Goal: Information Seeking & Learning: Learn about a topic

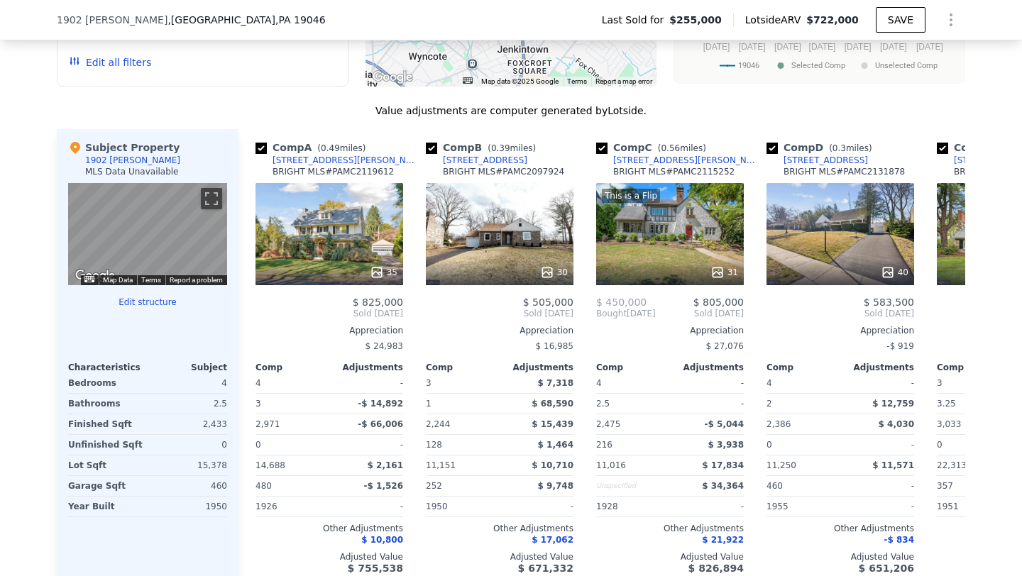
scroll to position [1295, 0]
drag, startPoint x: 730, startPoint y: 170, endPoint x: 612, endPoint y: 175, distance: 118.6
click at [612, 175] on div "Comp C ( 0.56 miles) 437 Newbold Rd BRIGHT MLS # PAMC2115252" at bounding box center [670, 161] width 148 height 43
click at [640, 156] on div "437 Newbold Rd" at bounding box center [687, 159] width 148 height 11
click at [942, 313] on icon at bounding box center [948, 313] width 28 height 28
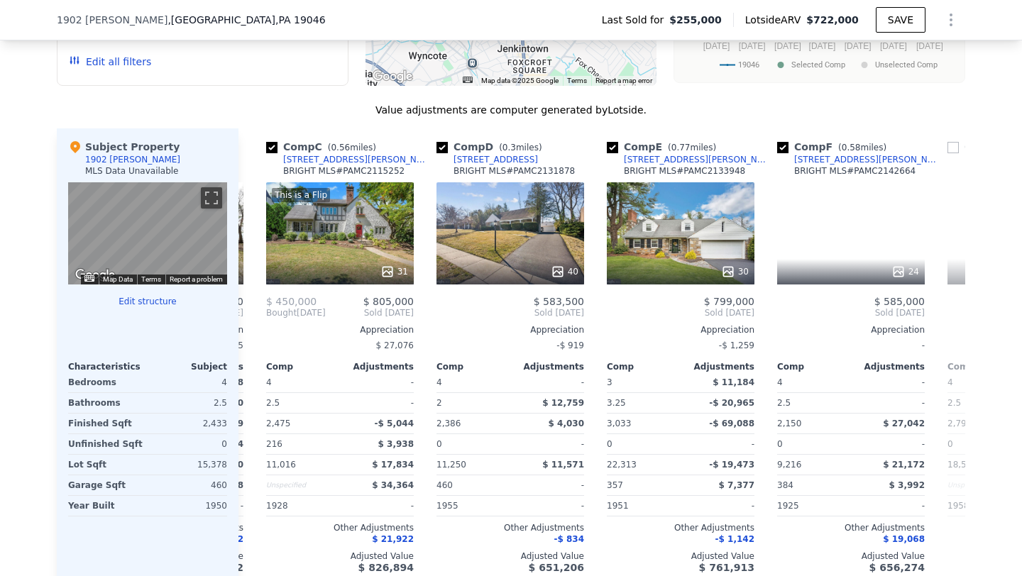
scroll to position [0, 341]
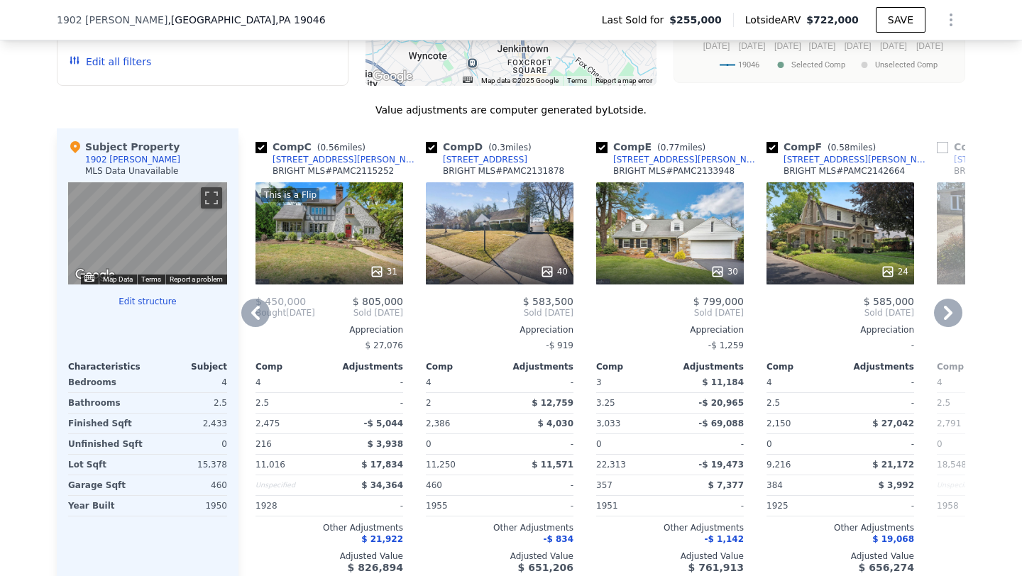
click at [649, 159] on div "[STREET_ADDRESS][PERSON_NAME]" at bounding box center [687, 159] width 148 height 11
click at [830, 163] on div "512 Leedom St" at bounding box center [858, 159] width 148 height 11
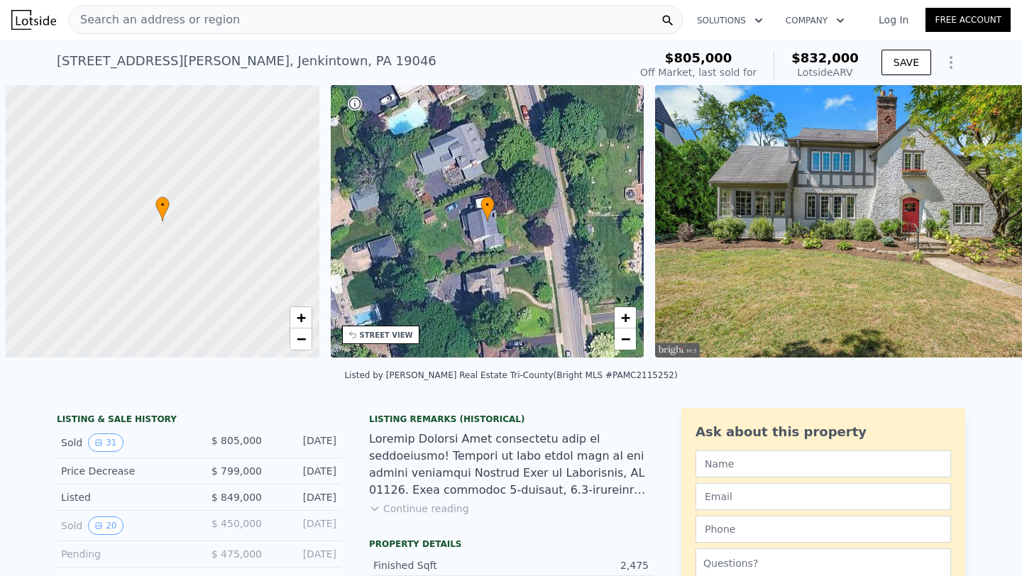
scroll to position [0, 6]
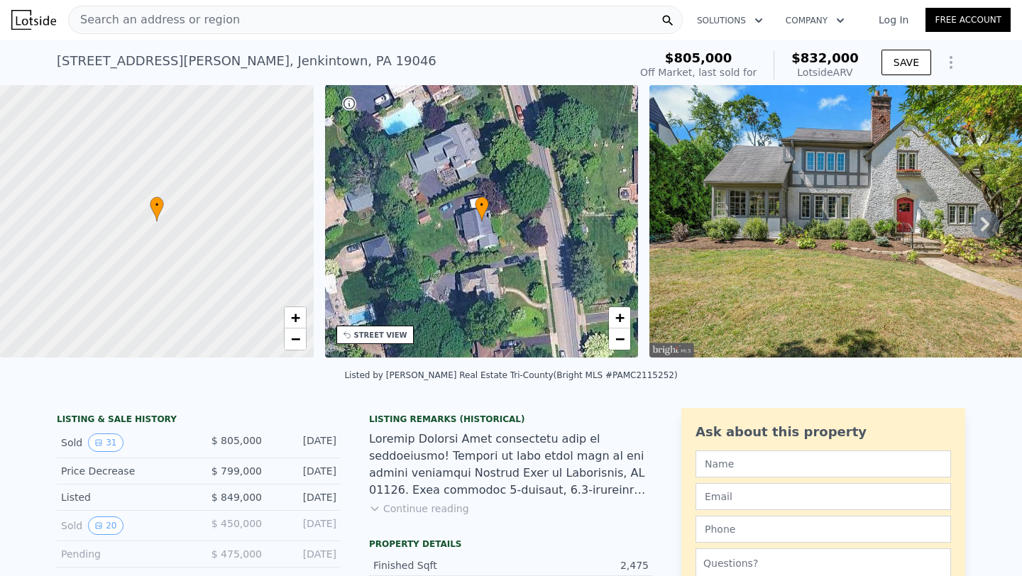
click at [994, 223] on icon at bounding box center [985, 224] width 28 height 28
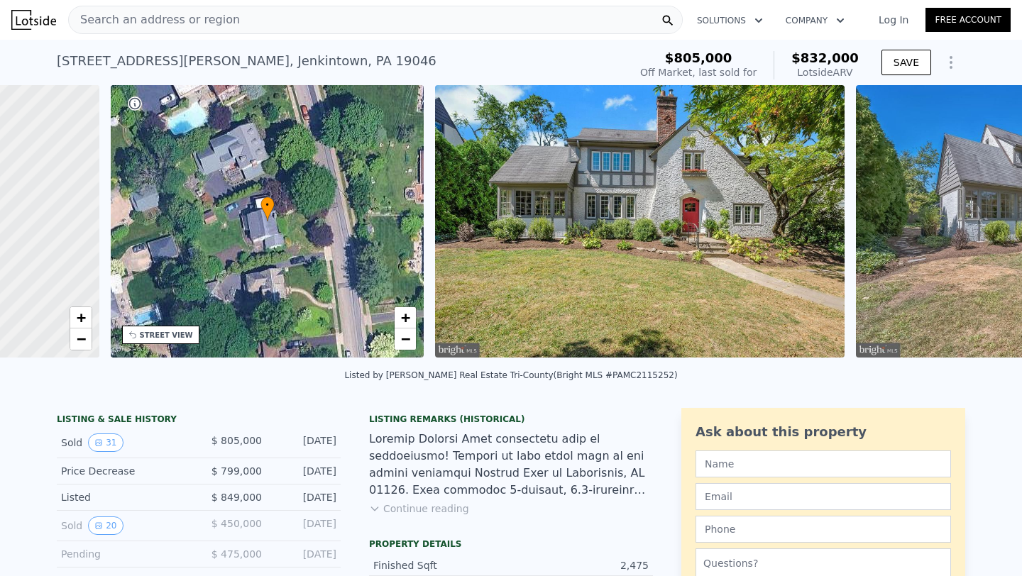
scroll to position [0, 330]
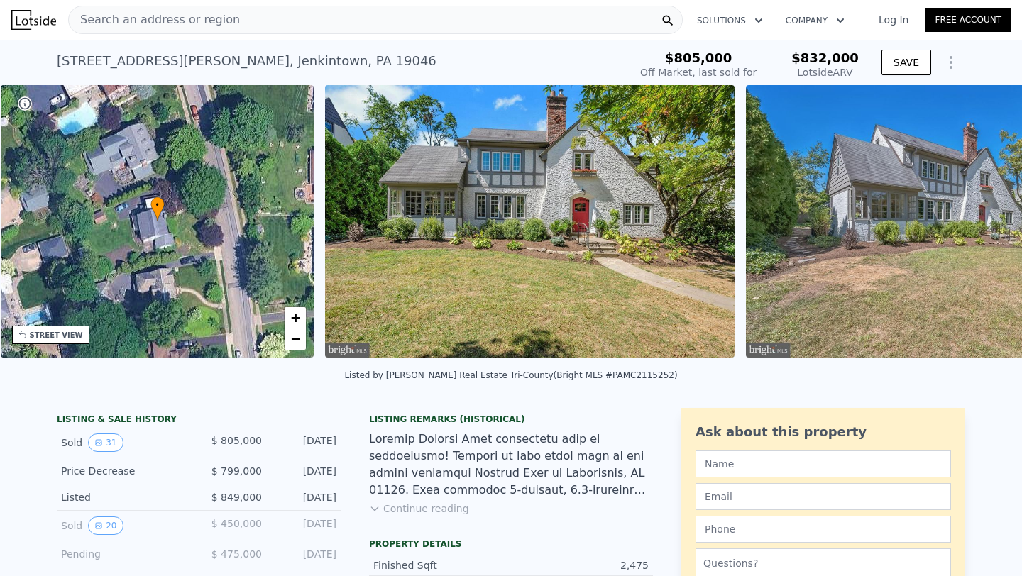
click at [994, 223] on img at bounding box center [950, 221] width 409 height 273
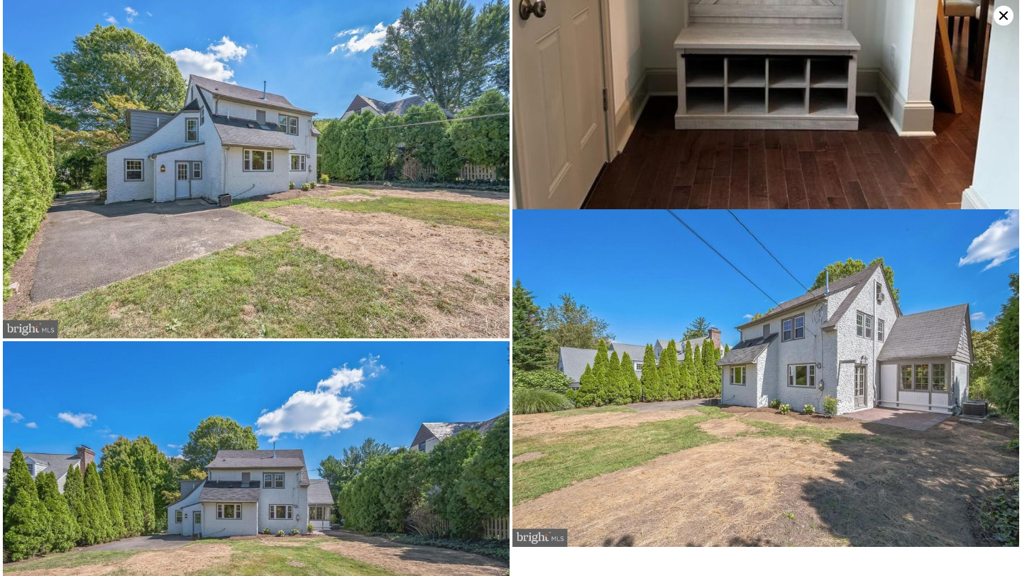
scroll to position [4872, 0]
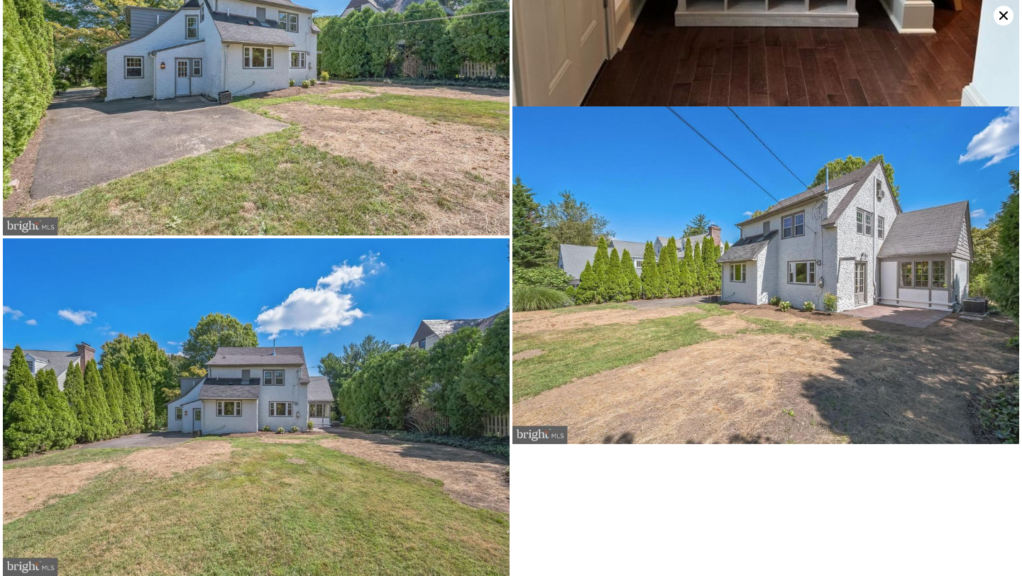
click at [1003, 13] on icon at bounding box center [1004, 16] width 20 height 20
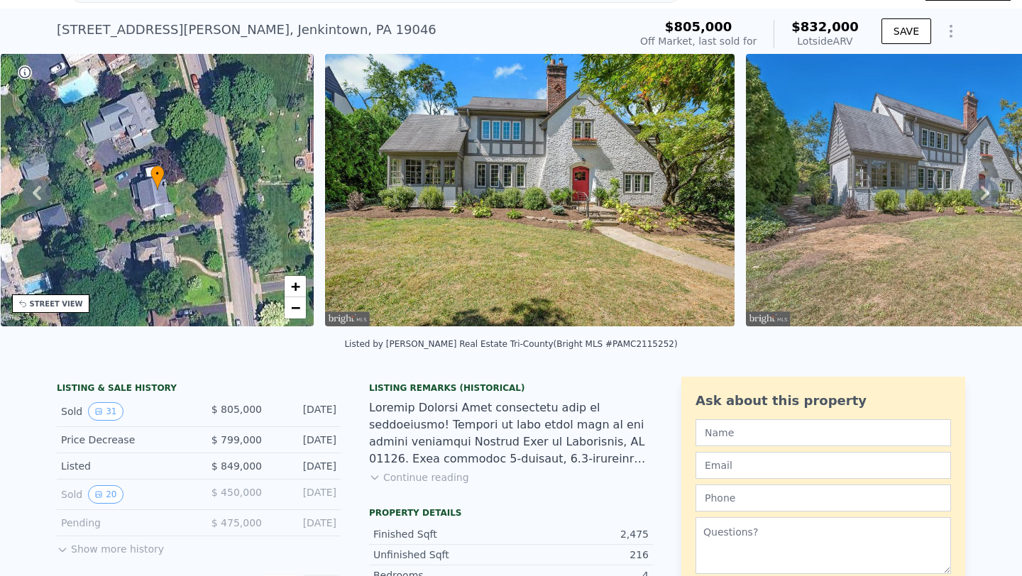
scroll to position [33, 0]
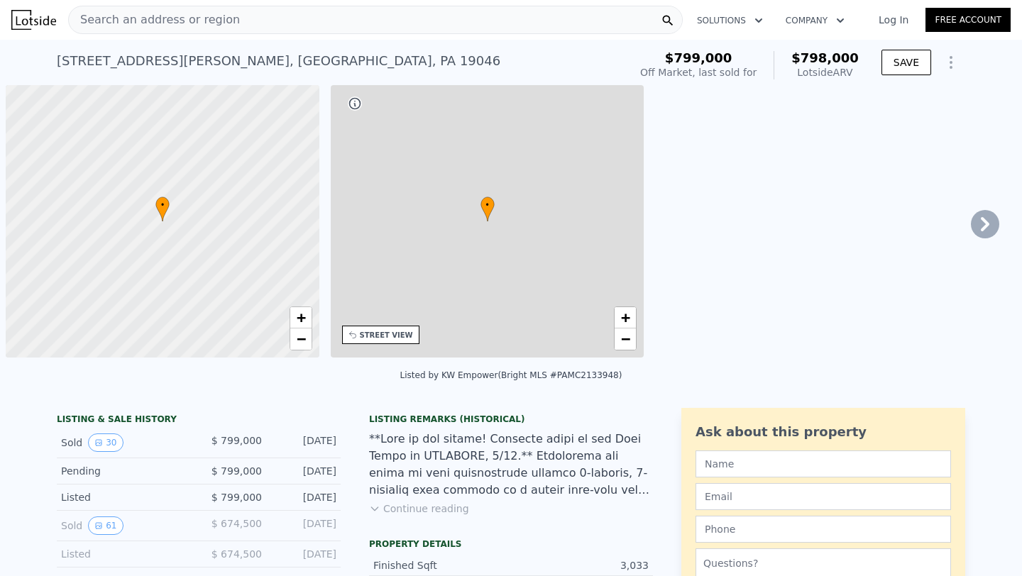
scroll to position [0, 6]
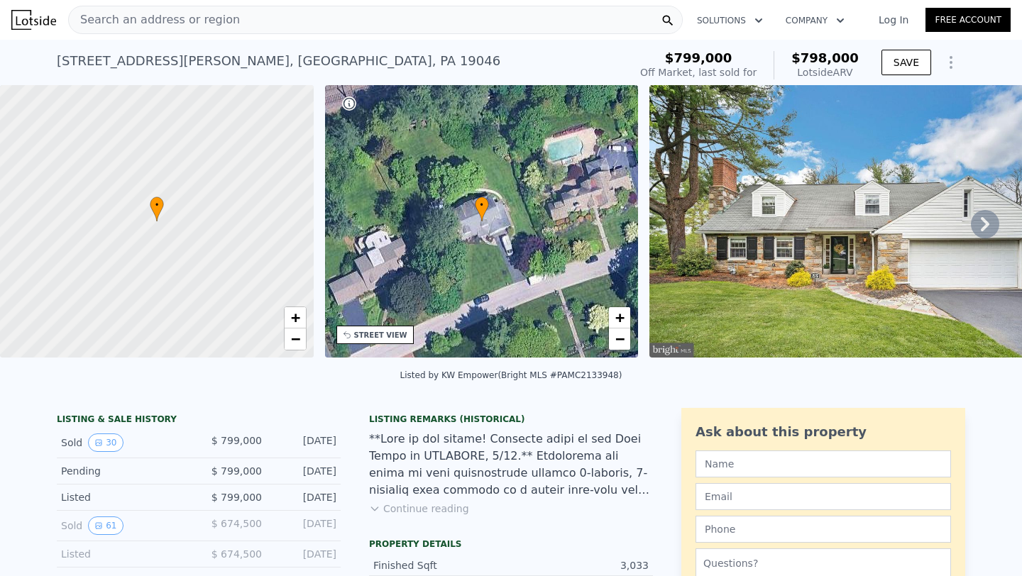
click at [987, 223] on icon at bounding box center [985, 224] width 9 height 14
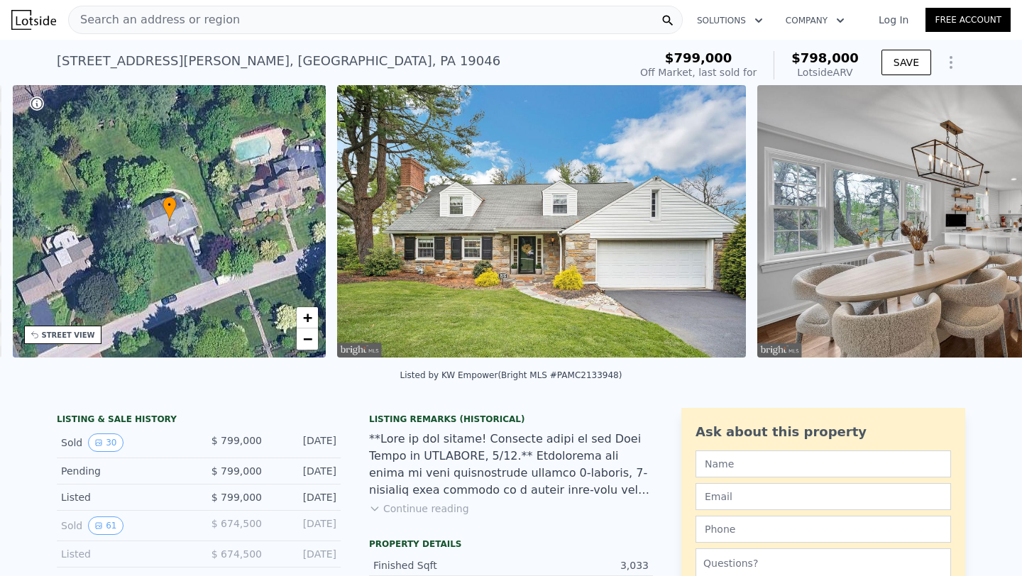
scroll to position [0, 330]
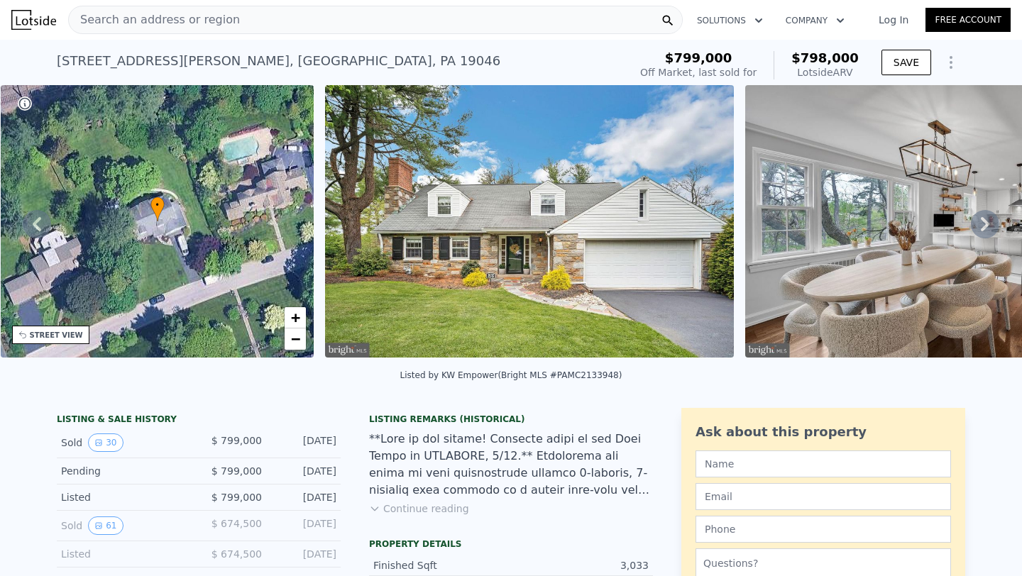
click at [987, 223] on icon at bounding box center [985, 224] width 9 height 14
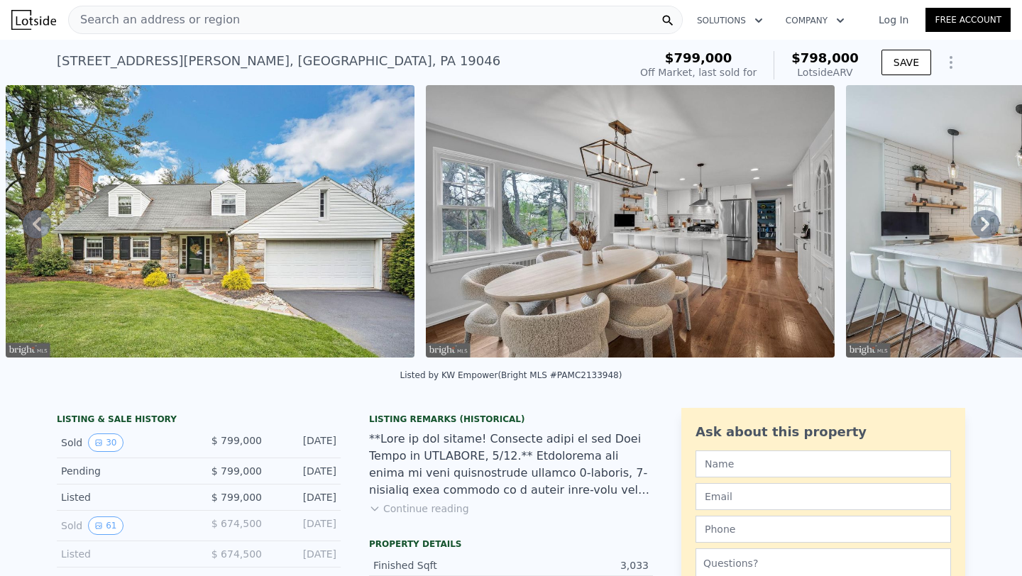
click at [987, 223] on icon at bounding box center [985, 224] width 9 height 14
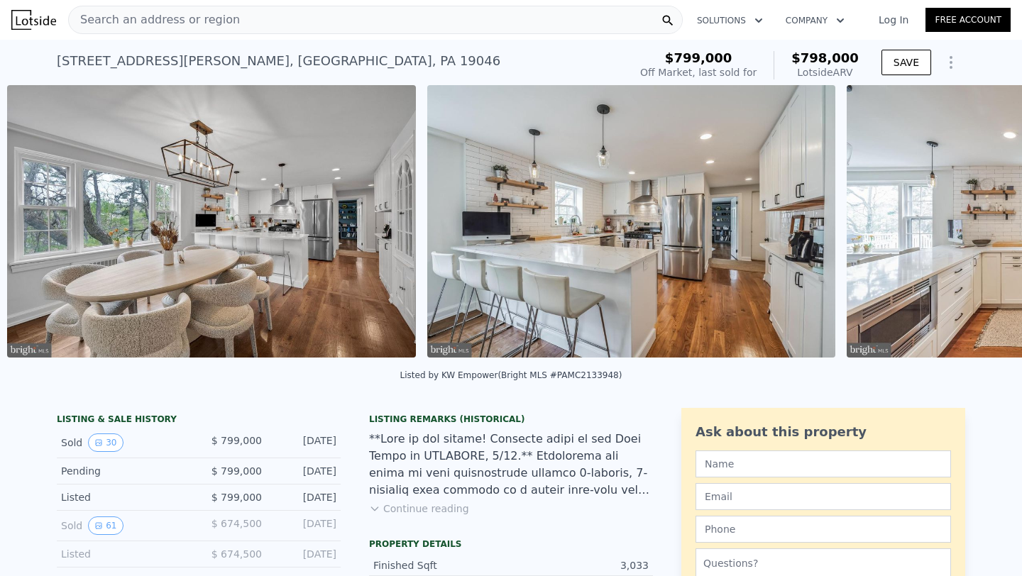
scroll to position [0, 1070]
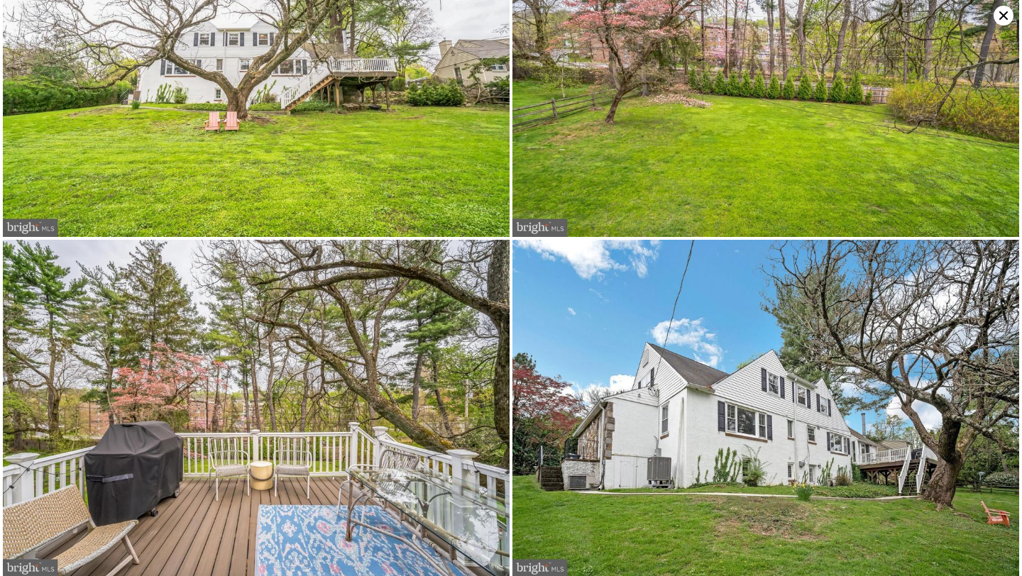
scroll to position [4533, 0]
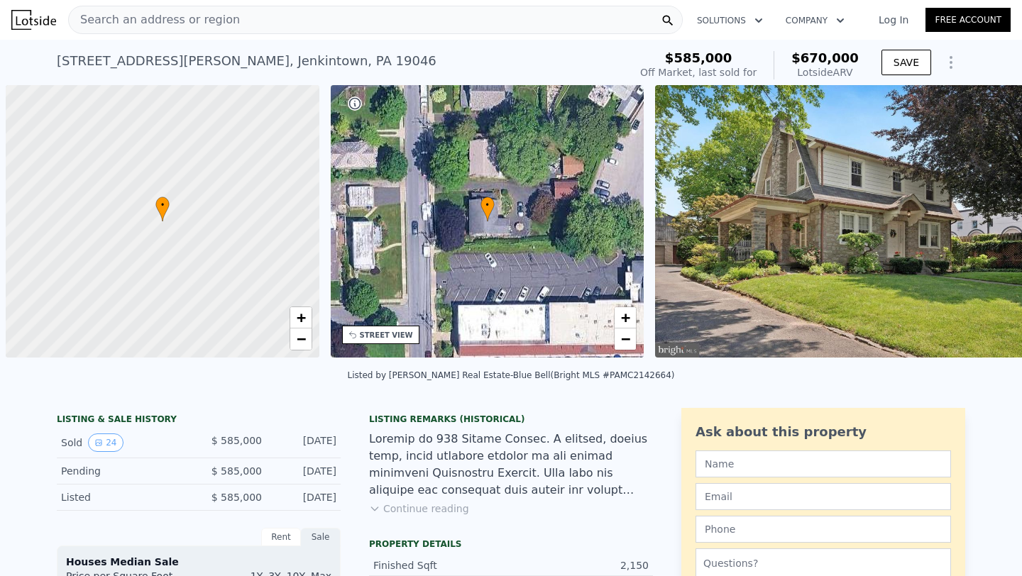
scroll to position [0, 6]
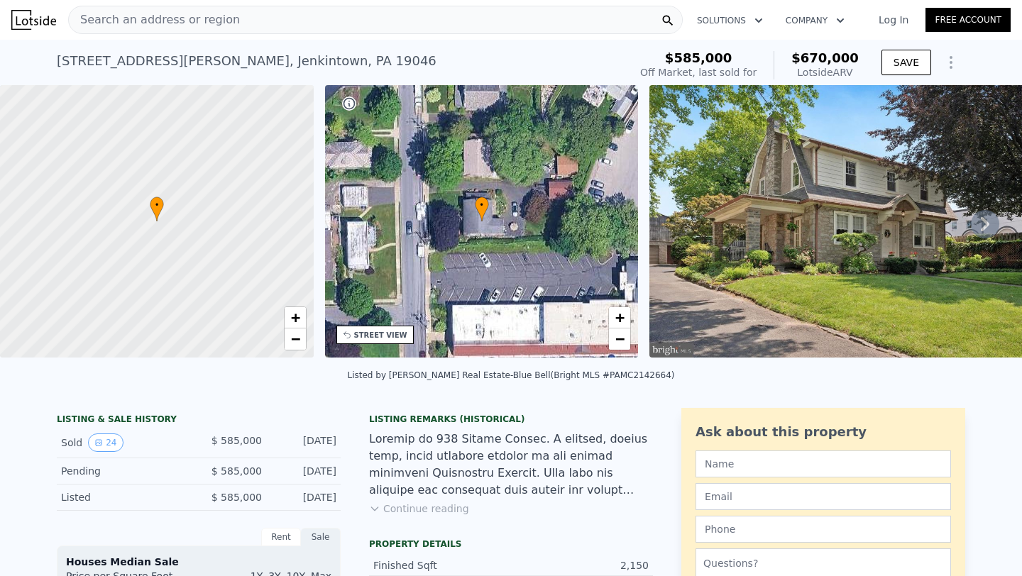
click at [994, 226] on icon at bounding box center [985, 224] width 28 height 28
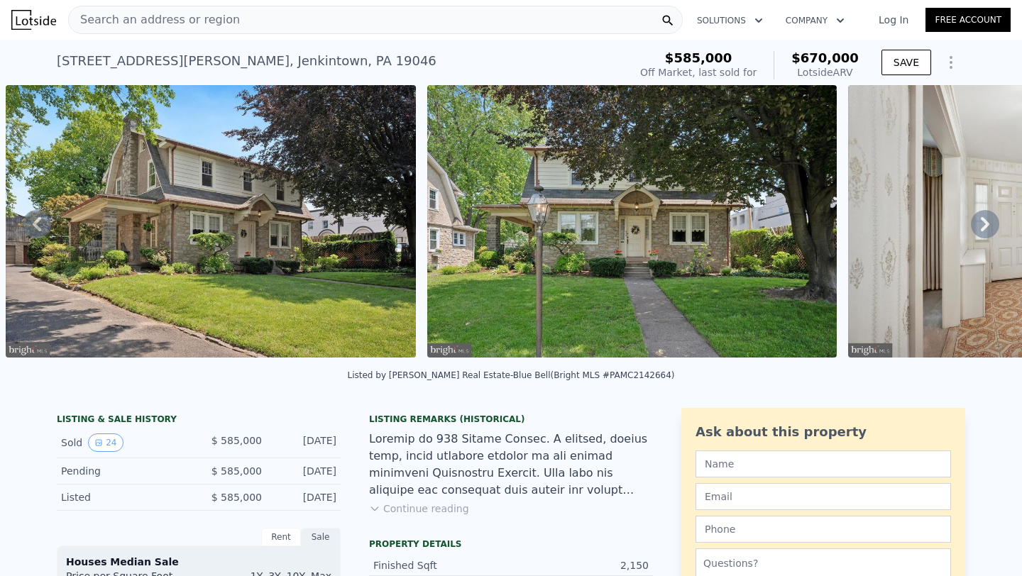
click at [994, 226] on icon at bounding box center [985, 224] width 28 height 28
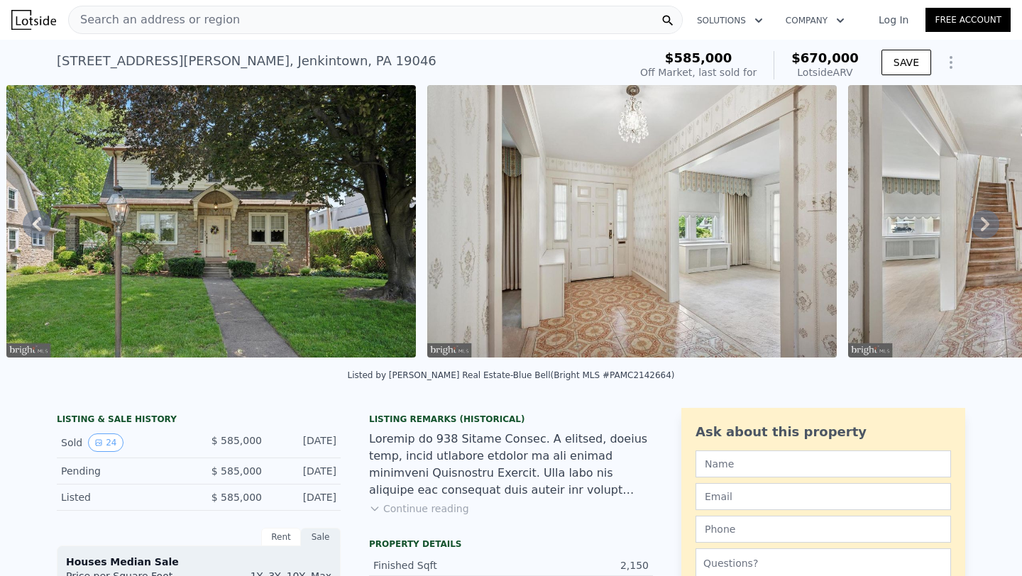
click at [994, 226] on icon at bounding box center [985, 224] width 28 height 28
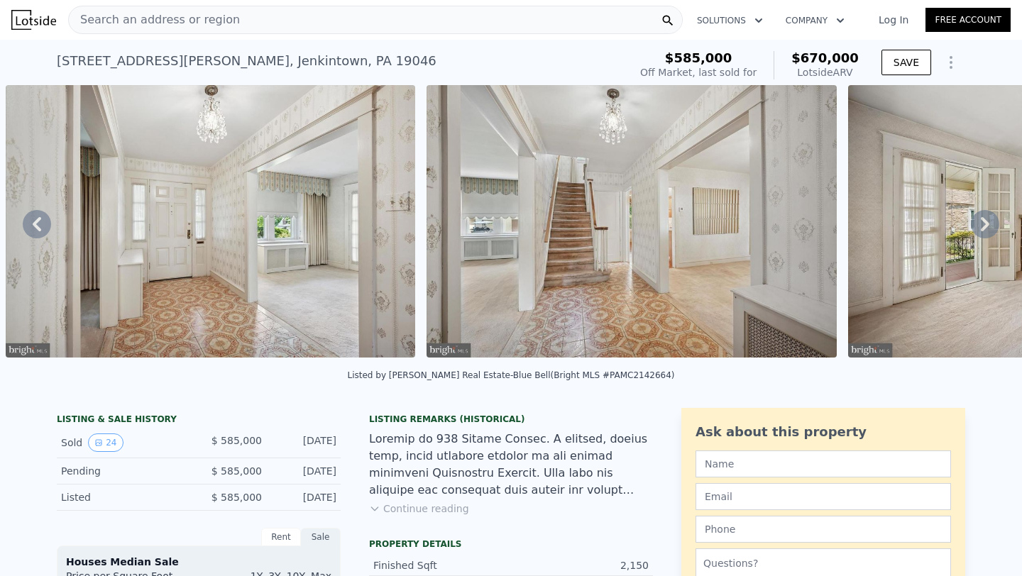
click at [983, 224] on icon at bounding box center [985, 224] width 28 height 28
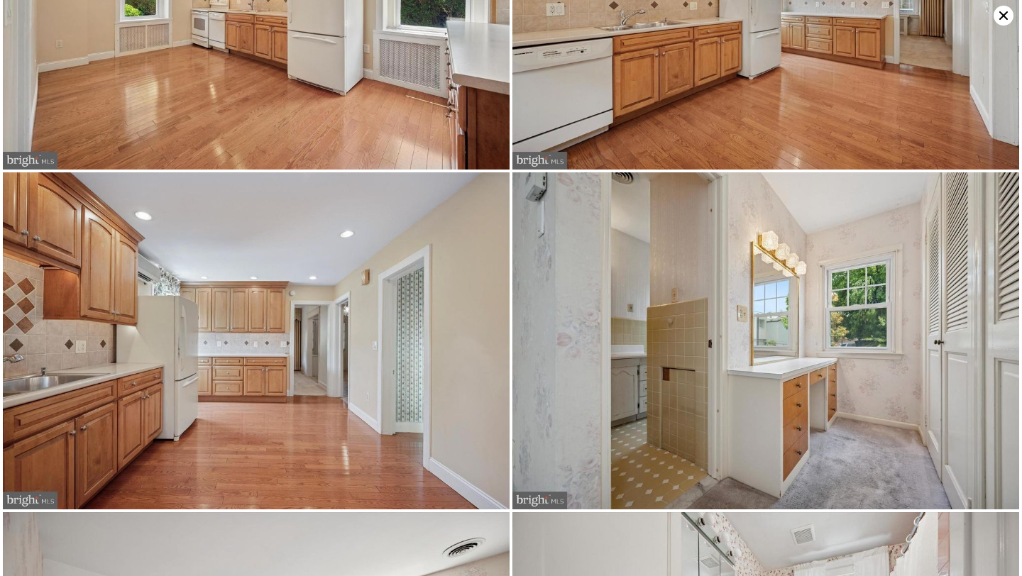
scroll to position [1699, 0]
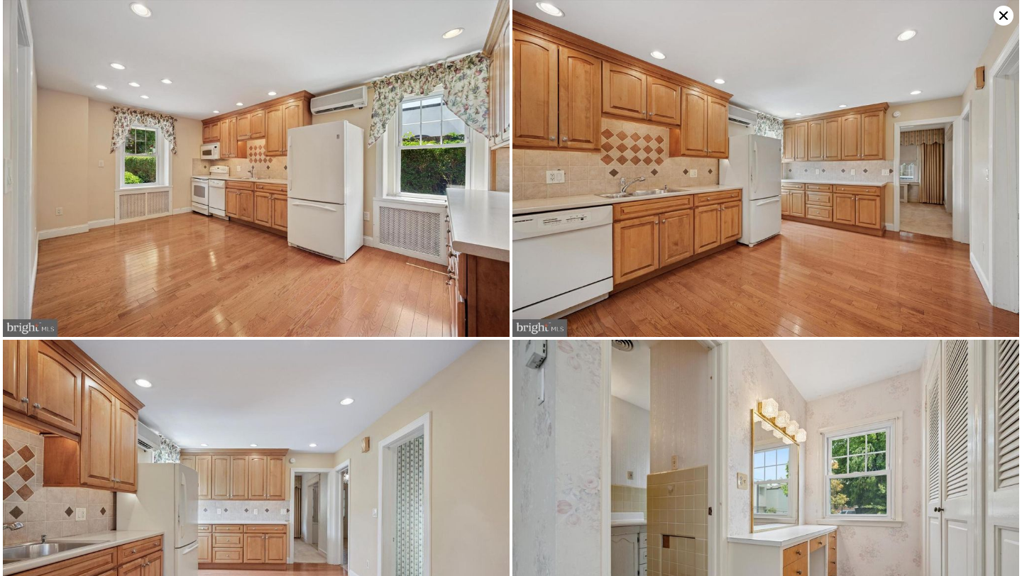
click at [1001, 18] on icon at bounding box center [1003, 15] width 9 height 9
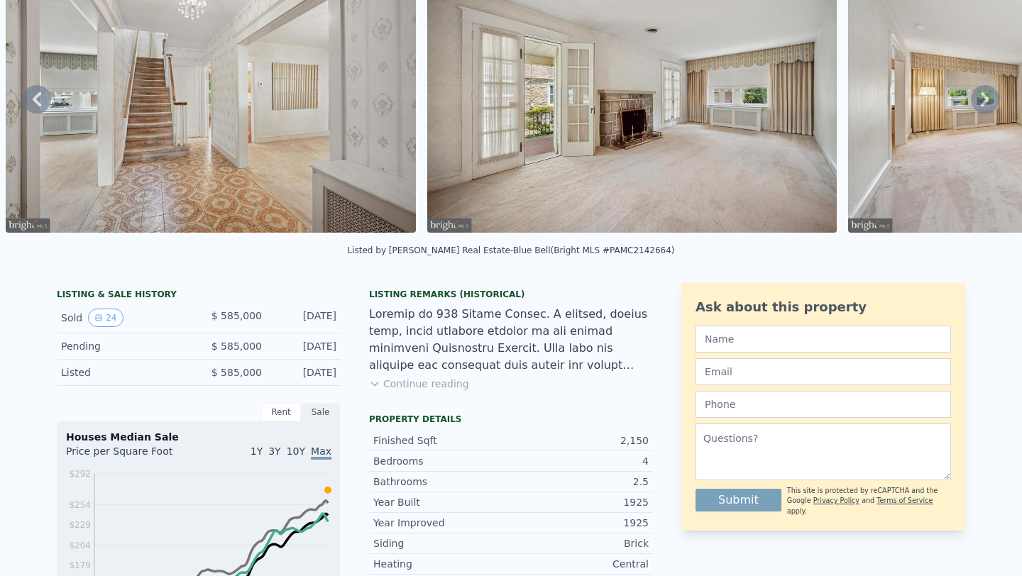
scroll to position [5, 0]
